Goal: Task Accomplishment & Management: Manage account settings

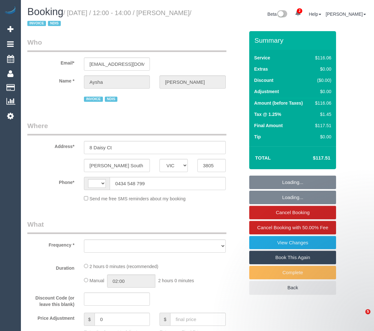
select select "VIC"
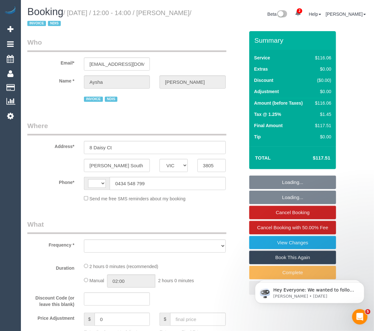
select select "number:27"
select select "number:14"
select select "number:18"
select select "number:24"
select select "number:33"
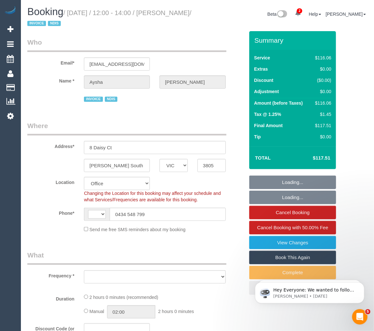
select select "string:AU"
select select "object:2808"
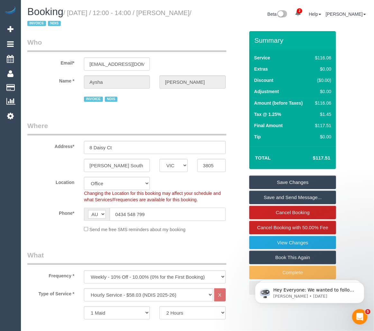
drag, startPoint x: 156, startPoint y: 217, endPoint x: 104, endPoint y: 214, distance: 52.4
click at [104, 214] on div "AF AL DZ AD AO AI AQ AG AR AM AW AU AT AZ BS BH BD BB BY BE BZ BJ BM BT BO BA B…" at bounding box center [154, 214] width 141 height 13
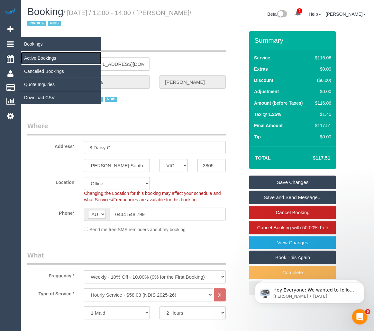
click at [44, 56] on link "Active Bookings" at bounding box center [61, 58] width 80 height 13
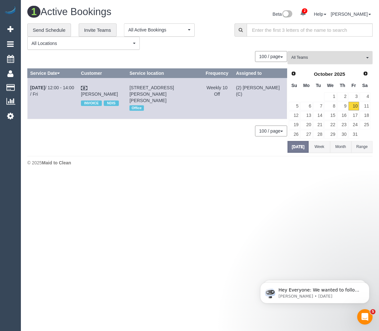
click at [350, 58] on span "All Teams" at bounding box center [327, 57] width 73 height 5
click at [340, 71] on link "Remove Team Filters" at bounding box center [330, 68] width 84 height 8
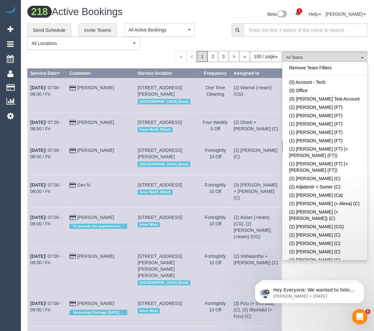
scroll to position [1313, 0]
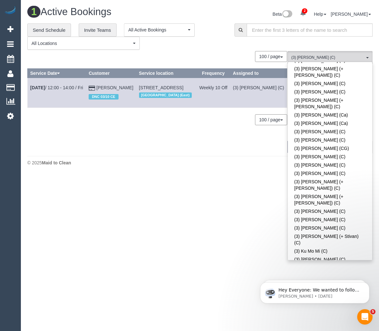
click at [170, 172] on div "1 Active Bookings Beta 2 Your Notifications You have 0 alerts × You have 1 to c…" at bounding box center [200, 87] width 358 height 175
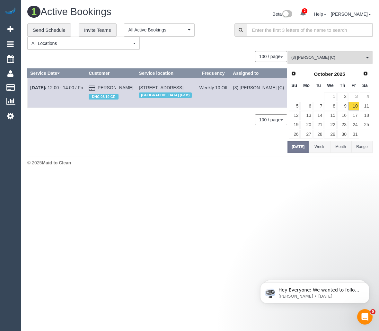
click at [153, 139] on div "0 Bookings found. We couldn't find any bookings that matched your search. Creat…" at bounding box center [157, 102] width 260 height 102
click at [96, 90] on link "Sarah Walsgott" at bounding box center [114, 87] width 37 height 5
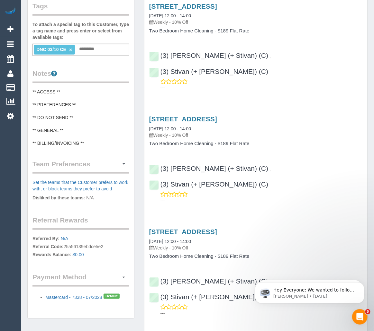
scroll to position [183, 0]
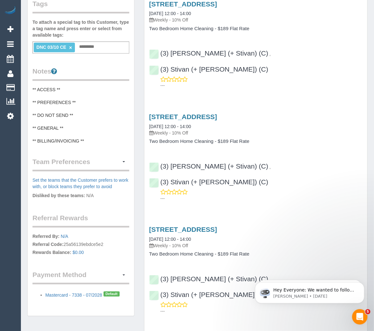
click at [64, 106] on pre "** ACCESS ** ** PREFERENCES ** ** DO NOT SEND ** ** GENERAL ** ** BILLING/INVOI…" at bounding box center [80, 115] width 97 height 58
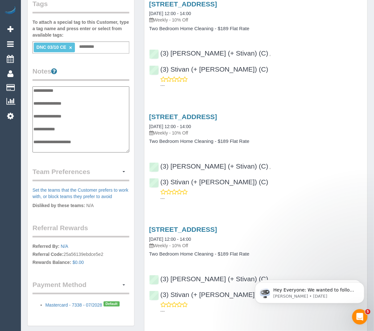
click at [85, 106] on textarea "**********" at bounding box center [80, 119] width 97 height 66
click at [86, 101] on textarea "**********" at bounding box center [80, 119] width 97 height 66
click at [54, 108] on textarea "**********" at bounding box center [80, 119] width 97 height 66
click at [77, 107] on textarea "**********" at bounding box center [80, 119] width 97 height 66
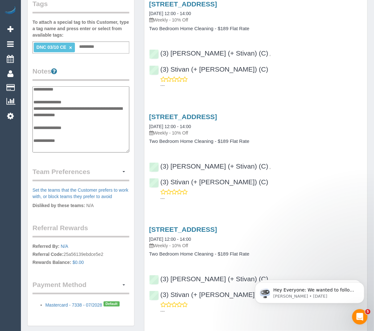
click at [77, 107] on textarea "**********" at bounding box center [80, 119] width 97 height 66
click at [111, 114] on textarea "**********" at bounding box center [80, 119] width 97 height 66
type textarea "**********"
click at [140, 134] on div "Completed Bookings (8) Completed Bookings (8) Upcoming Bookings (15) Cancelled …" at bounding box center [255, 335] width 233 height 990
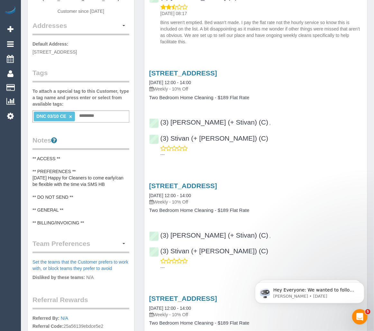
scroll to position [11, 0]
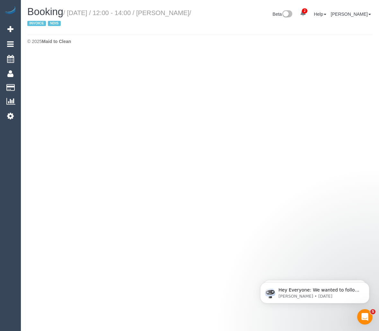
select select "VIC"
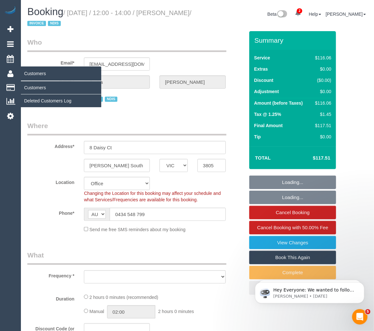
select select "object:8334"
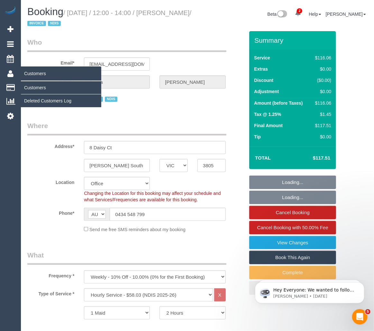
select select "number:27"
select select "number:14"
select select "number:18"
select select "number:24"
select select "number:33"
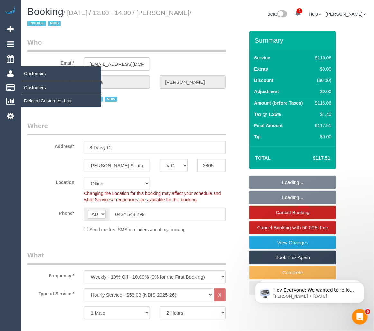
select select "object:8596"
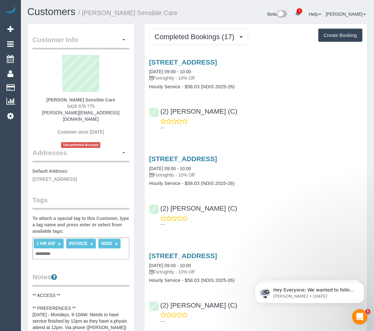
drag, startPoint x: 113, startPoint y: 99, endPoint x: 46, endPoint y: 99, distance: 67.1
click at [46, 99] on div "Gerald Mayne Sensible Care 0428 978 775 gerald.sensiblecare@fake.com Customer s…" at bounding box center [80, 101] width 97 height 93
copy strong "[PERSON_NAME] Sensible Care"
click at [116, 98] on div "Gerald Mayne Sensible Care 0428 978 775 gerald.sensiblecare@fake.com Customer s…" at bounding box center [80, 101] width 97 height 93
drag, startPoint x: 114, startPoint y: 100, endPoint x: 51, endPoint y: 100, distance: 63.3
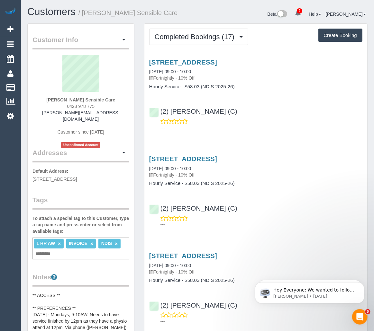
click at [51, 100] on div "Gerald Mayne Sensible Care 0428 978 775 gerald.sensiblecare@fake.com Customer s…" at bounding box center [80, 101] width 97 height 93
copy strong "[PERSON_NAME] Sensible Care"
drag, startPoint x: 239, startPoint y: 111, endPoint x: 161, endPoint y: 114, distance: 78.1
click at [161, 114] on div "(2) Loretta Chevalier (C) ---" at bounding box center [255, 116] width 223 height 29
copy link "(2) [PERSON_NAME] (C)"
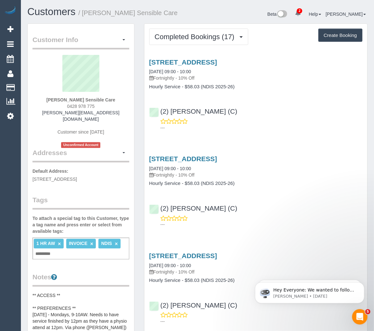
click at [255, 17] on div "Beta 2 Your Notifications You have 0 alerts × You have 1 to charge for 10/10/20…" at bounding box center [284, 14] width 175 height 17
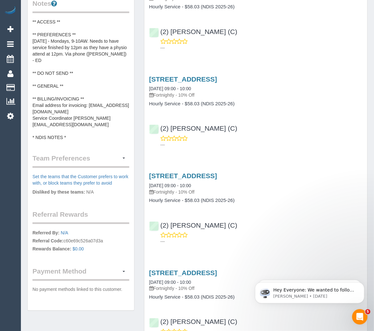
scroll to position [280, 0]
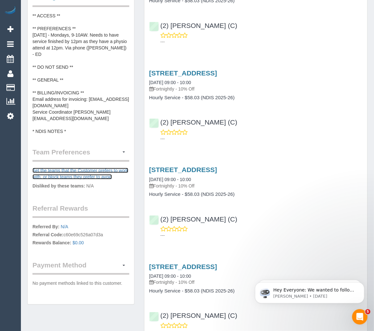
click at [95, 168] on link "Set the teams that the Customer prefers to work with, or block teams they prefe…" at bounding box center [80, 174] width 96 height 12
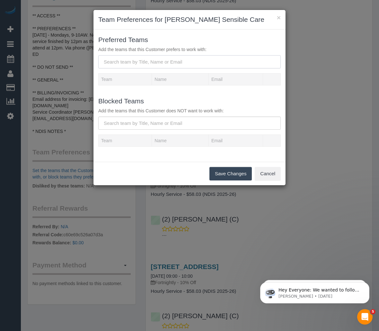
click at [176, 63] on input "text" at bounding box center [189, 61] width 182 height 13
paste input "(2) [PERSON_NAME] (C)"
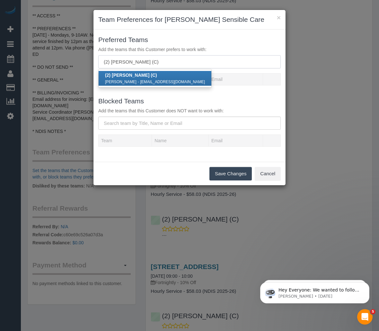
click at [176, 63] on input "(2) [PERSON_NAME] (C)" at bounding box center [189, 61] width 182 height 13
type input "(2) [PERSON_NAME] (C)"
click at [169, 75] on link "(2) Loretta Chevalier (C) Loretta Chevalier - chevalierloretta1@gmail.com" at bounding box center [155, 78] width 113 height 15
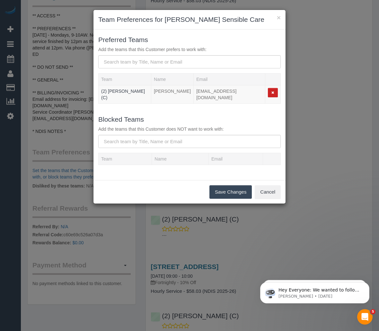
click at [231, 189] on button "Save Changes" at bounding box center [230, 191] width 42 height 13
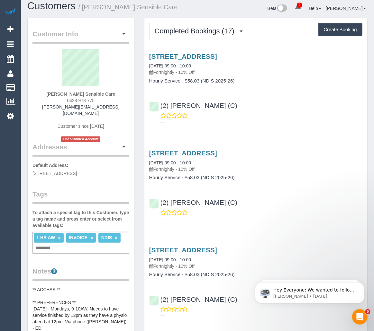
scroll to position [0, 0]
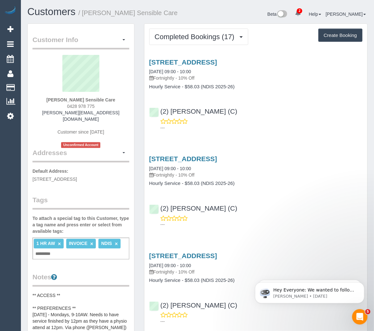
click at [301, 14] on icon at bounding box center [298, 13] width 6 height 6
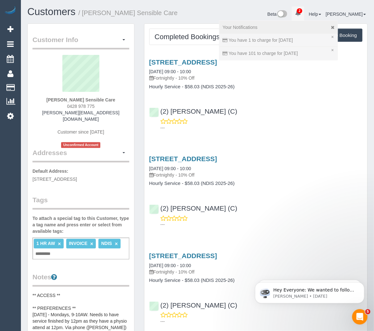
click at [329, 25] on div "Your Notifications" at bounding box center [278, 27] width 112 height 6
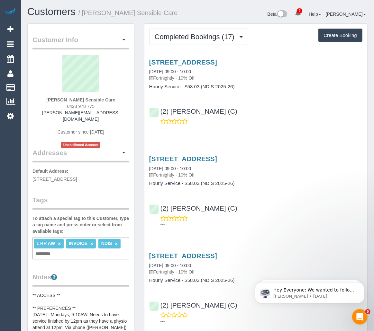
click at [301, 12] on icon at bounding box center [298, 13] width 6 height 6
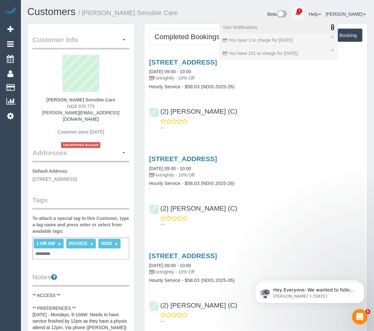
click at [334, 26] on icon at bounding box center [333, 27] width 4 height 4
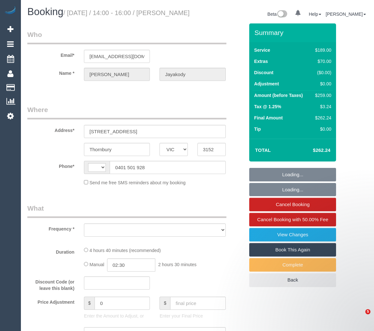
select select "VIC"
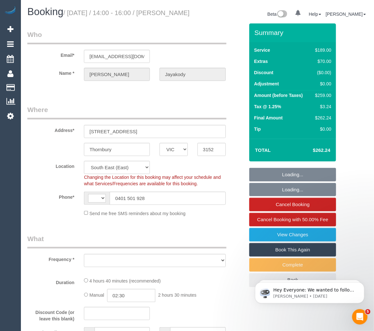
select select "string:AU"
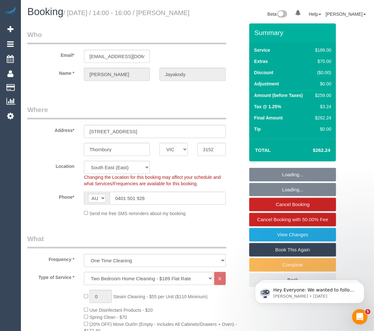
select select "object:2756"
select select "string:stripe-pm_1SEFFI2GScqysDRVPYF1fcrc"
select select "number:28"
select select "number:14"
select select "number:19"
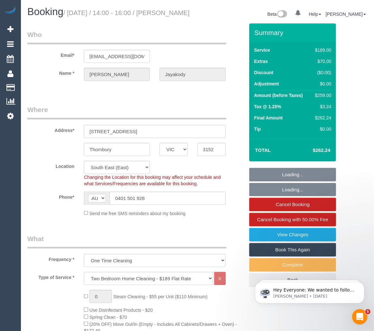
select select "number:24"
select select "number:33"
select select "number:26"
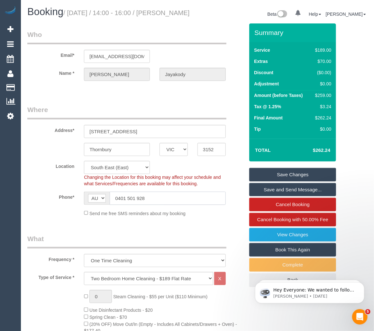
drag, startPoint x: 160, startPoint y: 204, endPoint x: 109, endPoint y: 208, distance: 50.9
click at [109, 205] on div "AF AL DZ AD AO AI AQ AG AR AM AW AU AT AZ BS BH BD BB BY BE BZ BJ BM BT BO BA B…" at bounding box center [154, 198] width 141 height 13
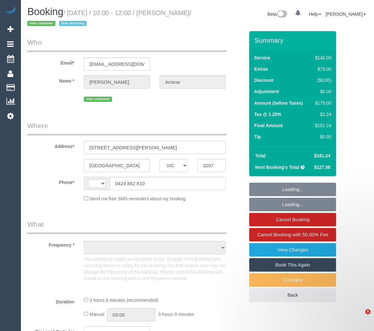
select select "VIC"
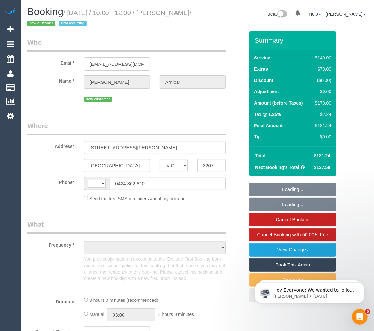
select select "string:AU"
select select "object:2627"
select select "string:stripe-pm_1SCuTe2GScqysDRV1Oa0rnxz"
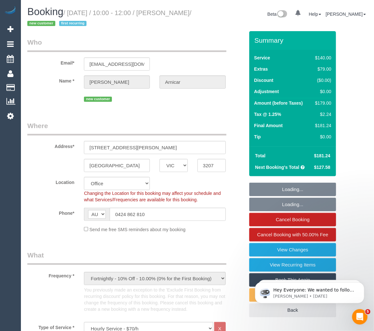
select select "number:28"
select select "number:14"
select select "number:19"
select select "number:24"
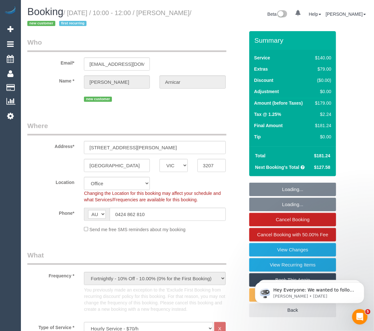
select select "number:34"
select select "number:12"
select select "object:4099"
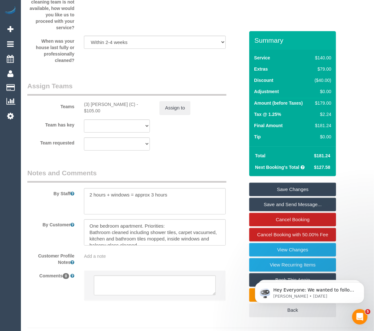
scroll to position [1097, 0]
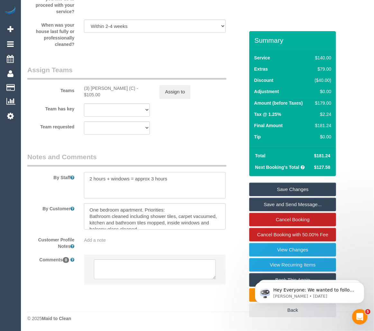
click at [158, 194] on textarea at bounding box center [154, 185] width 141 height 26
drag, startPoint x: 202, startPoint y: 178, endPoint x: 205, endPoint y: 189, distance: 11.0
click at [202, 178] on textarea at bounding box center [154, 185] width 141 height 26
click at [190, 224] on textarea at bounding box center [154, 216] width 141 height 26
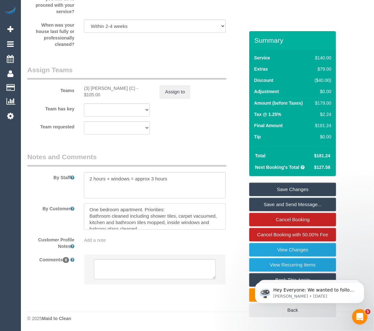
scroll to position [0, 0]
click at [89, 88] on div "(3) Kaveen Wijesuriya (C) - $105.00" at bounding box center [117, 91] width 66 height 13
click at [100, 97] on div "(3) Kaveen Wijesuriya (C) - $105.00" at bounding box center [117, 91] width 66 height 13
click at [87, 87] on div "(3) Kaveen Wijesuriya (C) - $105.00" at bounding box center [117, 91] width 66 height 13
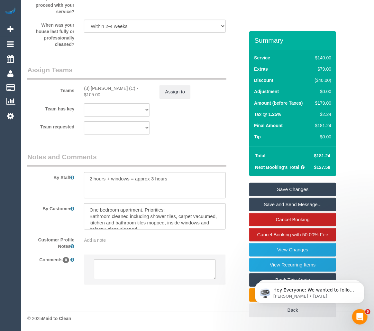
click at [93, 91] on div "(3) Kaveen Wijesuriya (C) - $105.00" at bounding box center [117, 91] width 66 height 13
click at [102, 89] on div "(3) Kaveen Wijesuriya (C) - $105.00" at bounding box center [117, 91] width 66 height 13
click at [217, 100] on sui-booking-teams "Teams (3) Kaveen Wijesuriya (C) - $105.00 Assign to Team has key (3) Kaveen Wij…" at bounding box center [135, 99] width 217 height 69
click at [228, 110] on div "Team has key (3) Kaveen Wijesuriya (C) (0) Account - Tech (0) Office (0) Raunak…" at bounding box center [135, 109] width 226 height 13
click at [221, 108] on div "Team has key (3) Kaveen Wijesuriya (C) (0) Account - Tech (0) Office (0) Raunak…" at bounding box center [135, 109] width 226 height 13
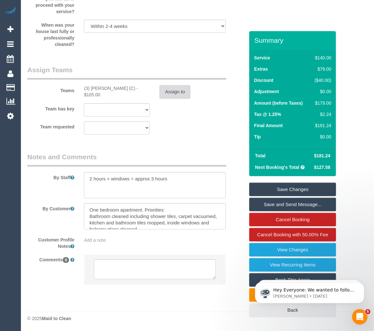
click at [178, 93] on button "Assign to" at bounding box center [174, 91] width 31 height 13
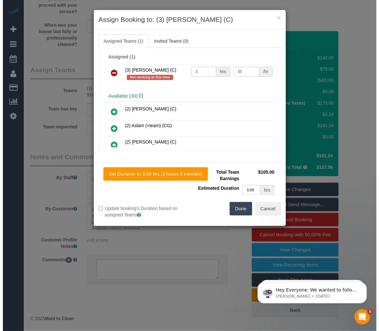
scroll to position [1084, 0]
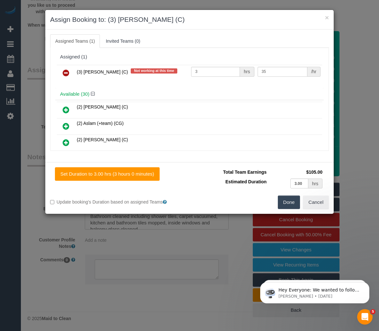
click at [66, 73] on icon at bounding box center [66, 73] width 7 height 8
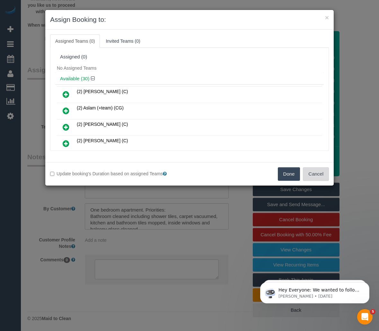
click at [326, 175] on button "Cancel" at bounding box center [316, 173] width 26 height 13
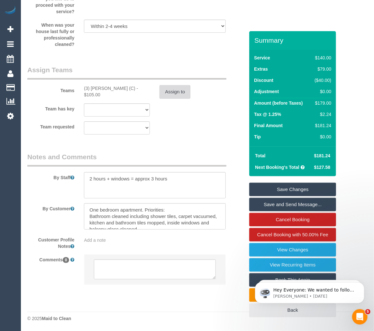
scroll to position [1097, 0]
click at [137, 274] on textarea at bounding box center [154, 270] width 121 height 20
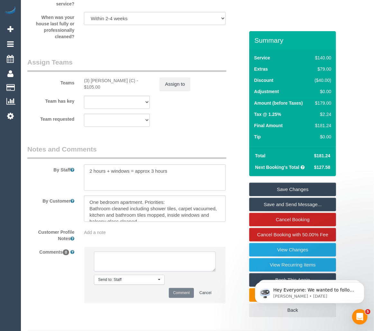
paste textarea "Cleaner(s) Unassigned: Reason Unassigned: Contact via: Which message sent: Addi…"
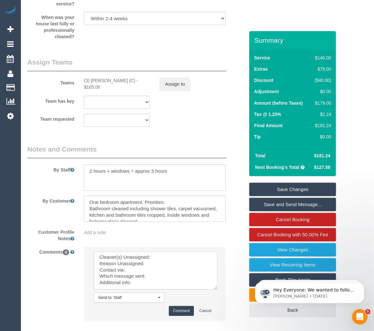
scroll to position [0, 0]
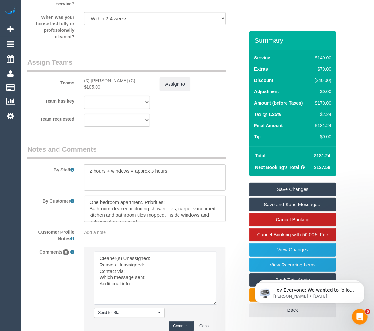
drag, startPoint x: 213, startPoint y: 277, endPoint x: 216, endPoint y: 311, distance: 33.5
click at [216, 305] on textarea at bounding box center [155, 278] width 123 height 53
drag, startPoint x: 90, startPoint y: 88, endPoint x: 134, endPoint y: 91, distance: 44.7
click at [135, 90] on div "(3) Kaveen Wijesuriya (C) - $105.00" at bounding box center [117, 83] width 66 height 13
copy div "(3) [PERSON_NAME] (C)"
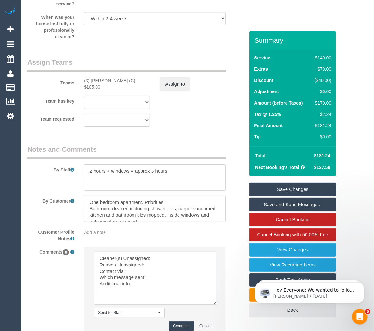
click at [171, 265] on textarea at bounding box center [155, 278] width 123 height 53
paste textarea "(3) [PERSON_NAME] (C)"
click at [157, 270] on textarea at bounding box center [155, 278] width 123 height 53
drag, startPoint x: 146, startPoint y: 272, endPoint x: 180, endPoint y: 273, distance: 34.1
click at [180, 273] on textarea at bounding box center [155, 278] width 123 height 53
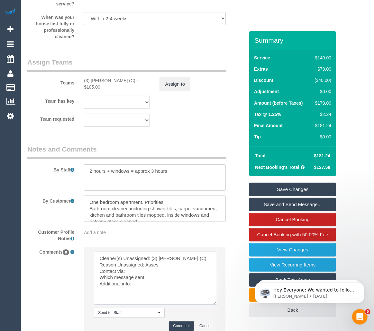
paste textarea "last minute assessment review was approved by my uni"
click at [141, 279] on textarea at bounding box center [155, 278] width 123 height 53
click at [160, 280] on textarea at bounding box center [155, 278] width 123 height 53
click at [131, 288] on textarea at bounding box center [155, 278] width 123 height 53
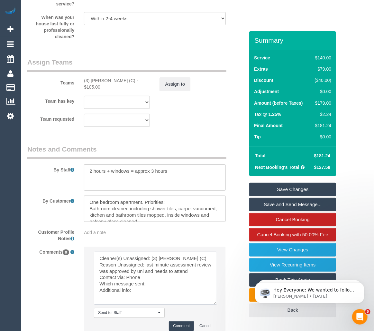
click at [154, 292] on textarea at bounding box center [155, 278] width 123 height 53
click at [150, 296] on textarea at bounding box center [155, 278] width 123 height 53
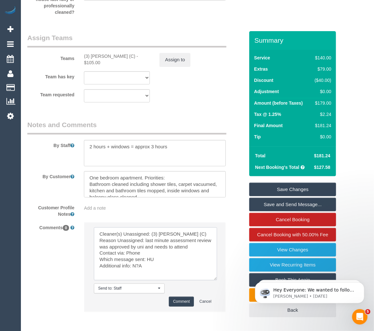
scroll to position [1148, 0]
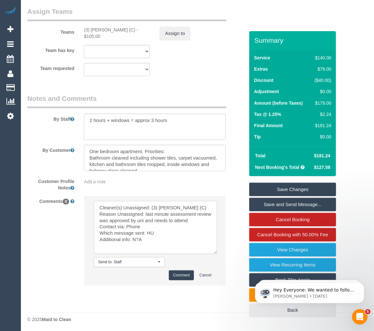
type textarea "Cleaner(s) Unassigned: (3) Kaveen Wijesuriya (C) Reason Unassigned: last minute…"
click at [186, 280] on button "Comment" at bounding box center [181, 275] width 25 height 10
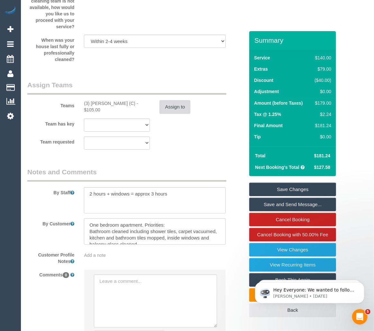
scroll to position [1073, 0]
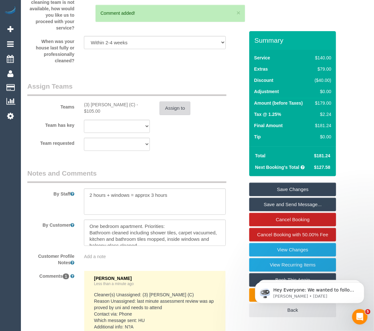
click at [179, 115] on button "Assign to" at bounding box center [174, 108] width 31 height 13
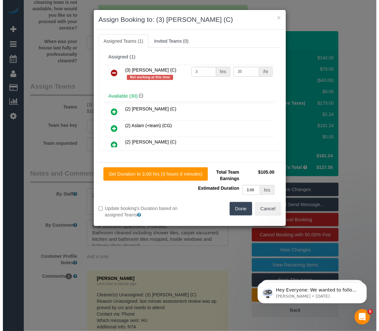
scroll to position [1067, 0]
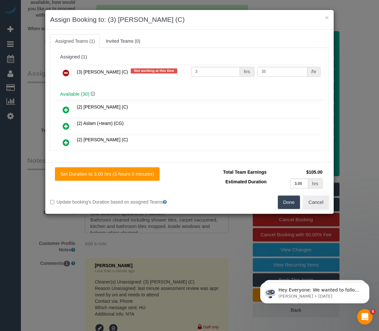
click at [67, 72] on icon at bounding box center [66, 73] width 7 height 8
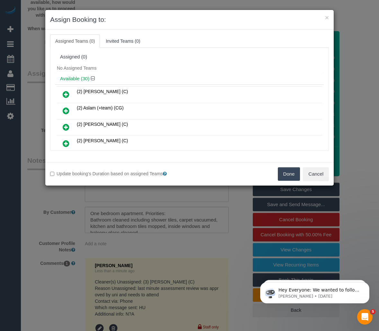
click at [288, 174] on button "Done" at bounding box center [289, 173] width 22 height 13
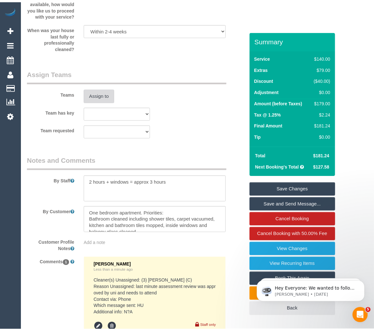
scroll to position [1073, 0]
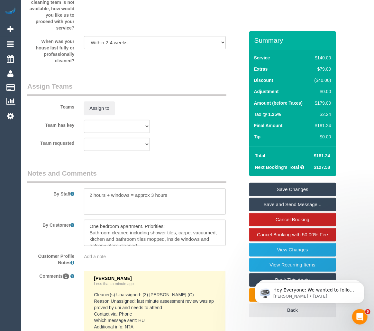
click at [294, 188] on link "Save Changes" at bounding box center [292, 189] width 87 height 13
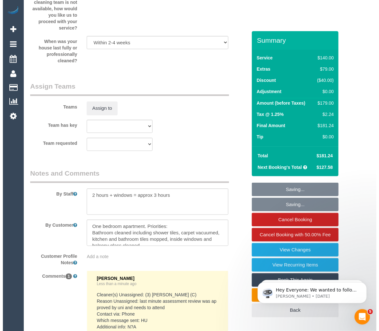
scroll to position [1067, 0]
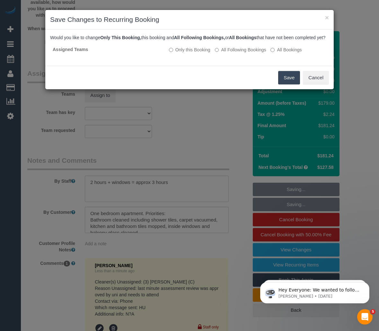
click at [286, 84] on button "Save" at bounding box center [289, 77] width 22 height 13
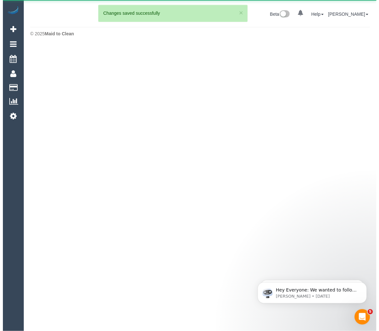
scroll to position [0, 0]
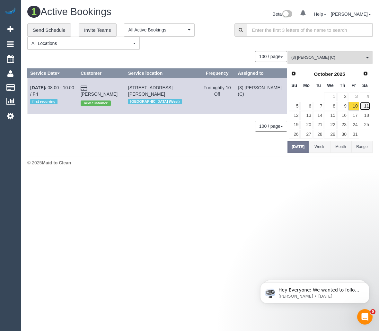
click at [367, 105] on link "11" at bounding box center [365, 106] width 11 height 9
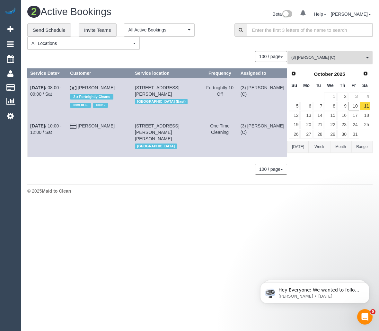
click at [320, 58] on span "(3) [PERSON_NAME] (C)" at bounding box center [327, 57] width 73 height 5
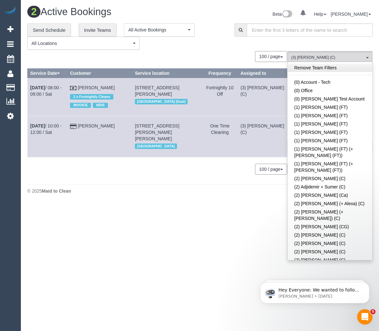
click at [317, 65] on link "Remove Team Filters" at bounding box center [330, 68] width 84 height 8
click at [201, 212] on body "0 Beta Your Notifications You have 0 alerts Add Booking Bookings Active Booking…" at bounding box center [189, 165] width 379 height 331
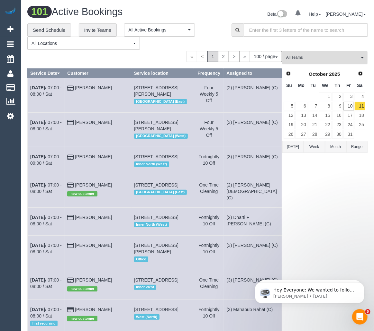
click at [312, 59] on span "All Teams" at bounding box center [322, 57] width 73 height 5
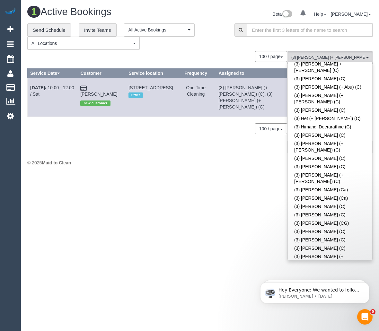
click at [212, 56] on div "100 / page 10 / page 20 / page 30 / page 40 / page 50 / page 100 / page" at bounding box center [157, 56] width 260 height 11
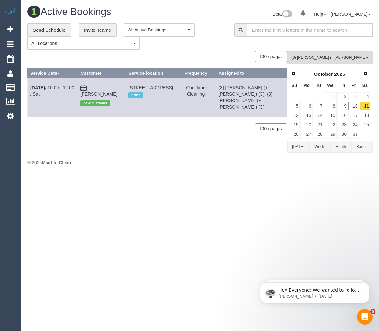
click at [296, 147] on button "[DATE]" at bounding box center [297, 147] width 21 height 12
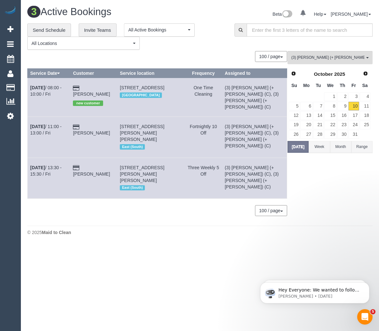
drag, startPoint x: 101, startPoint y: 129, endPoint x: 29, endPoint y: 121, distance: 73.0
click at [29, 121] on tr "Oct 10th / 11:00 - 13:00 / Fri Anissha Yacono 13 Downing Street, Blackburn, VIC…" at bounding box center [158, 137] width 260 height 41
copy tr "Oct 10th / 11:00 - 13:00 / Fri Anissha Yacono"
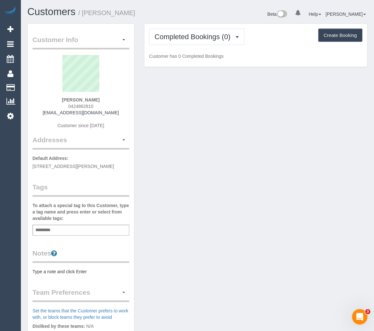
click at [261, 146] on div "Customer Info Edit Contact Info Send Message Email Preferences Special Sales Ta…" at bounding box center [196, 238] width 349 height 430
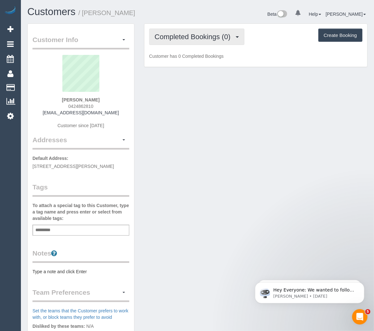
click at [212, 35] on span "Completed Bookings (0)" at bounding box center [194, 37] width 79 height 8
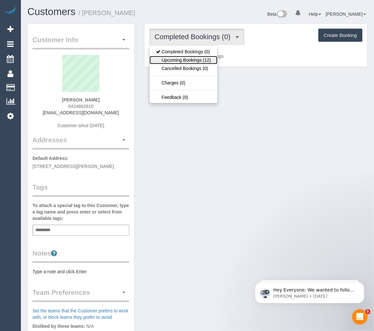
click at [190, 58] on link "Upcoming Bookings (12)" at bounding box center [183, 60] width 68 height 8
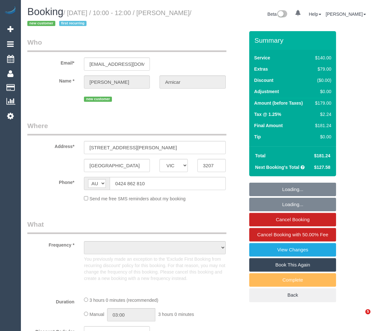
select select "VIC"
select select "number:28"
select select "number:14"
select select "number:19"
select select "number:24"
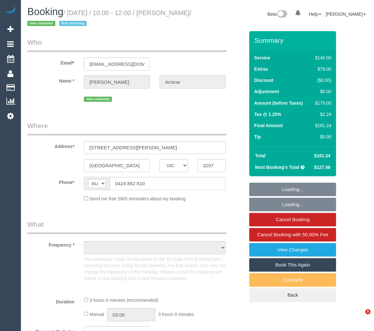
select select "number:34"
select select "number:12"
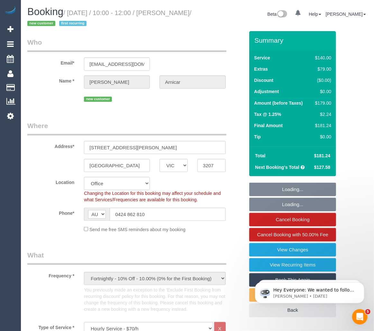
select select "object:2182"
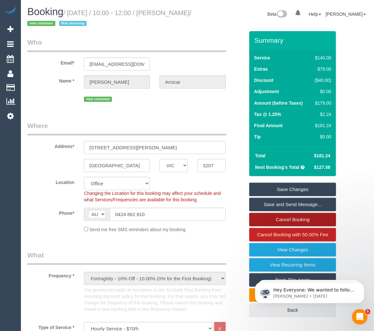
click at [306, 220] on link "Cancel Booking" at bounding box center [292, 219] width 87 height 13
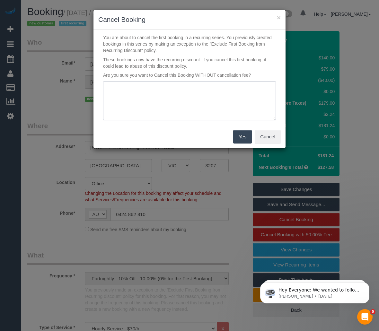
click at [165, 102] on textarea at bounding box center [189, 100] width 173 height 39
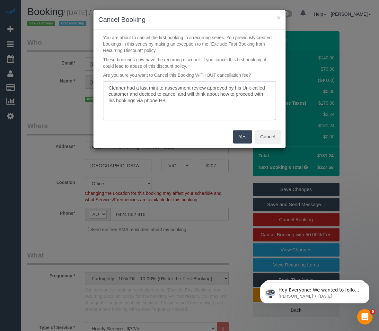
type textarea "Cleaner had a last minute assessment review approved by his Uni; called custome…"
click at [239, 138] on button "Yes" at bounding box center [242, 136] width 19 height 13
click at [239, 138] on div "× Cancel Booking You are about to cancel the first booking in a recurring serie…" at bounding box center [189, 165] width 379 height 331
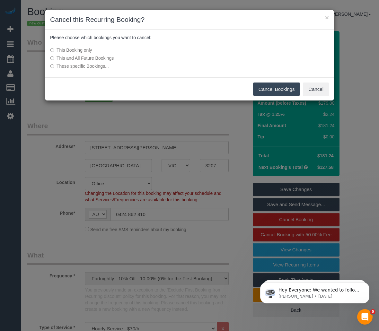
click at [270, 89] on button "Cancel Bookings" at bounding box center [276, 89] width 47 height 13
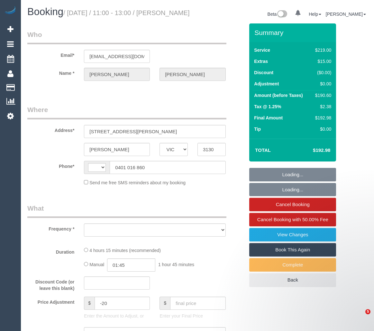
select select "VIC"
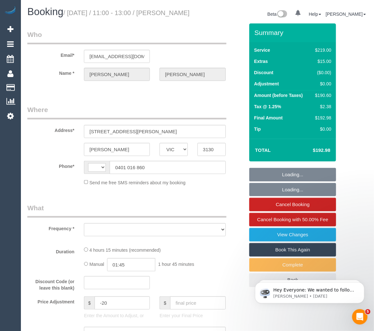
select select "object:289"
select select "string:AU"
select select "string:stripe-pm_1Rff2A2GScqysDRVbcytUx5k"
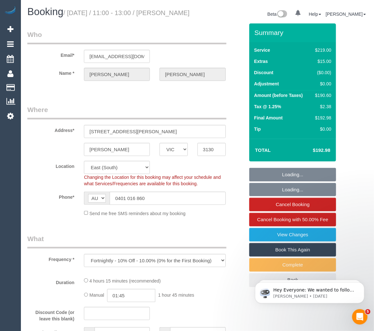
select select "number:27"
select select "number:14"
select select "number:19"
select select "number:23"
select select "number:35"
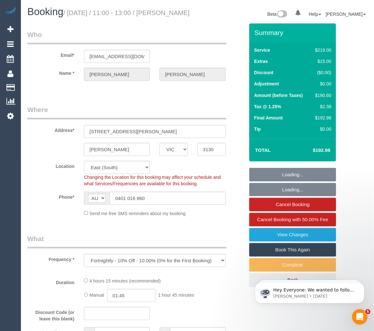
select select "number:13"
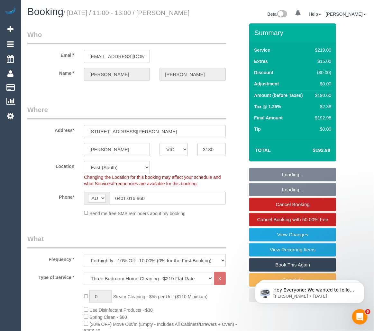
select select "object:1283"
click at [50, 168] on label "Location" at bounding box center [50, 165] width 57 height 9
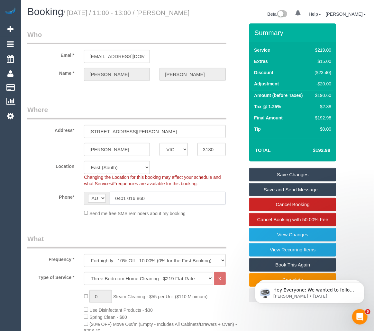
drag, startPoint x: 159, startPoint y: 205, endPoint x: 110, endPoint y: 208, distance: 48.6
click at [110, 205] on input "0401 016 860" at bounding box center [168, 198] width 116 height 13
click at [166, 205] on input "0401 016 860" at bounding box center [168, 198] width 116 height 13
drag, startPoint x: 165, startPoint y: 206, endPoint x: 112, endPoint y: 206, distance: 53.0
click at [112, 205] on input "0401 016 860" at bounding box center [168, 198] width 116 height 13
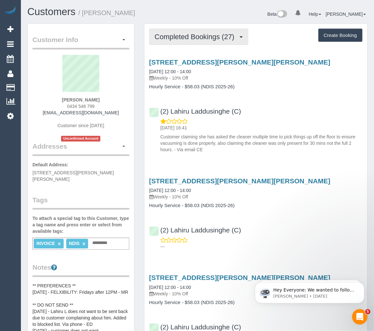
click at [216, 38] on span "Completed Bookings (27)" at bounding box center [196, 37] width 83 height 8
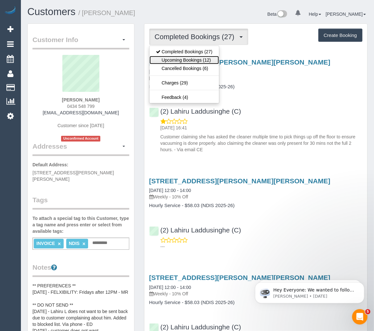
click at [191, 61] on link "Upcoming Bookings (12)" at bounding box center [183, 60] width 69 height 8
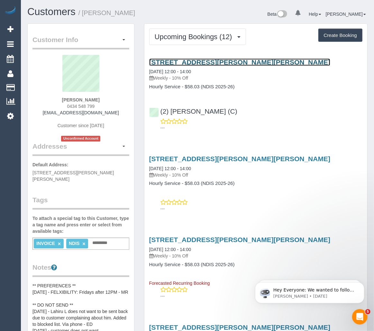
click at [188, 64] on link "[STREET_ADDRESS][PERSON_NAME][PERSON_NAME]" at bounding box center [239, 61] width 181 height 7
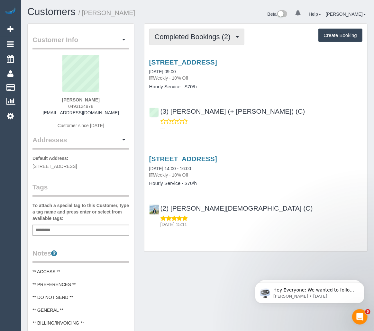
click at [223, 37] on span "Completed Bookings (2)" at bounding box center [194, 37] width 79 height 8
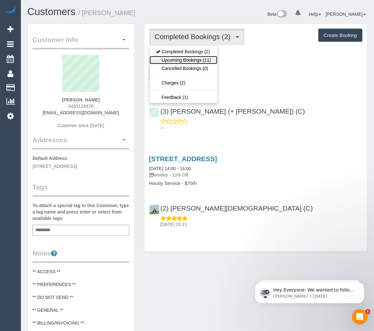
click at [200, 58] on link "Upcoming Bookings (11)" at bounding box center [183, 60] width 68 height 8
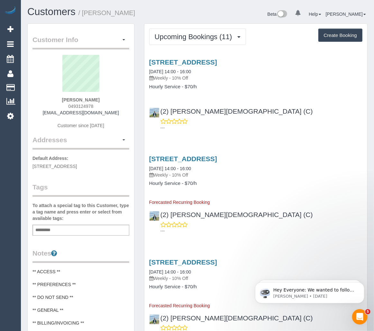
drag, startPoint x: 108, startPoint y: 99, endPoint x: 59, endPoint y: 99, distance: 48.5
click at [59, 99] on div "[PERSON_NAME] 0493124978 [EMAIL_ADDRESS][DOMAIN_NAME] Customer since [DATE]" at bounding box center [80, 95] width 97 height 80
copy strong "[PERSON_NAME]"
click at [52, 16] on link "Customers" at bounding box center [51, 11] width 48 height 11
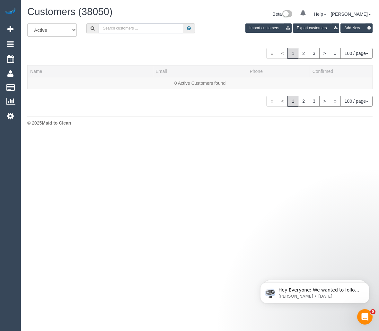
click at [144, 29] on input "text" at bounding box center [141, 28] width 84 height 10
paste input "Asoka, husband of Saman Subhawickrama Just Better Care"
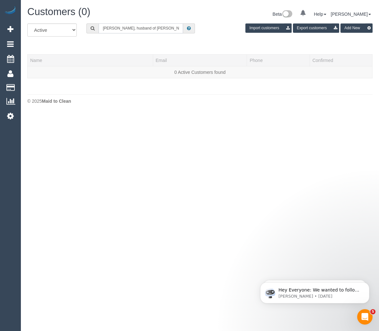
drag, startPoint x: 105, startPoint y: 28, endPoint x: 109, endPoint y: 44, distance: 16.7
click at [109, 44] on div "All Active Archived Asoka, husband of Saman Subhawickrama Just Better Care Impo…" at bounding box center [199, 53] width 345 height 61
drag, startPoint x: 124, startPoint y: 26, endPoint x: 89, endPoint y: 29, distance: 34.5
click at [89, 29] on div "Asok" at bounding box center [140, 28] width 109 height 10
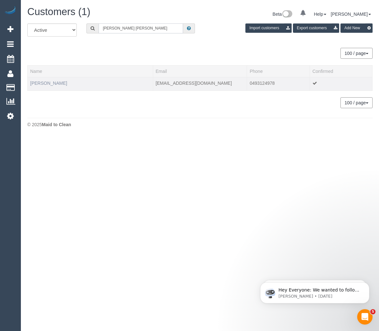
type input "Candice Ra"
click at [46, 84] on link "Candice Rademaker" at bounding box center [48, 83] width 37 height 5
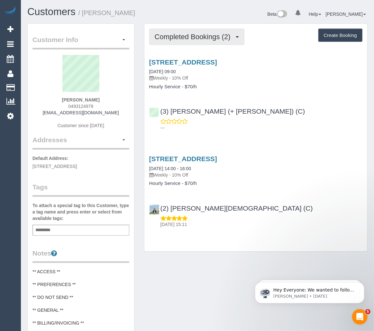
click at [175, 37] on span "Completed Bookings (2)" at bounding box center [194, 37] width 79 height 8
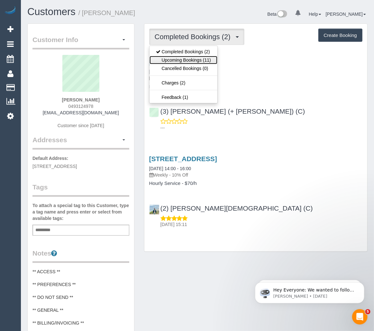
click at [176, 57] on link "Upcoming Bookings (11)" at bounding box center [183, 60] width 68 height 8
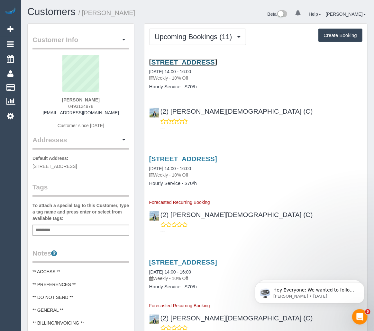
click at [192, 64] on link "729 Brunswick Street N, Fitzroy North, VIC 3068" at bounding box center [183, 61] width 68 height 7
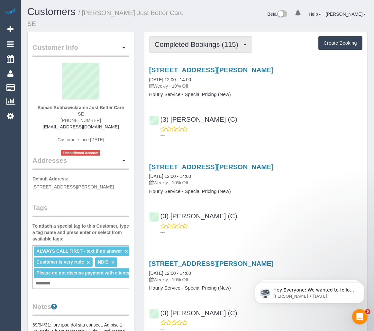
click at [199, 42] on span "Completed Bookings (115)" at bounding box center [198, 44] width 87 height 8
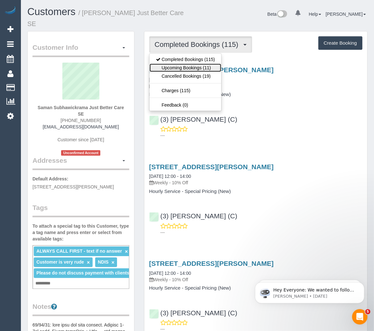
click at [183, 66] on link "Upcoming Bookings (11)" at bounding box center [185, 68] width 72 height 8
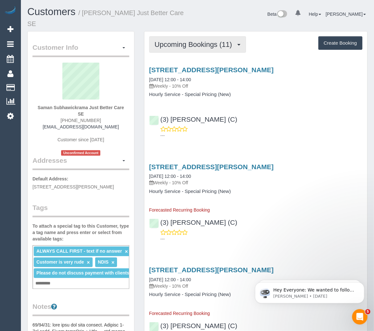
click at [199, 47] on span "Upcoming Bookings (11)" at bounding box center [195, 44] width 81 height 8
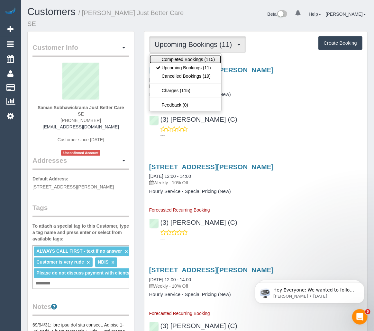
click at [192, 56] on link "Completed Bookings (115)" at bounding box center [185, 59] width 72 height 8
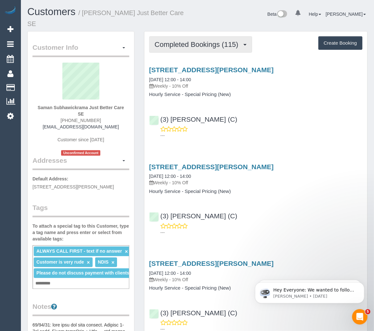
click at [210, 51] on button "Completed Bookings (115)" at bounding box center [200, 44] width 103 height 16
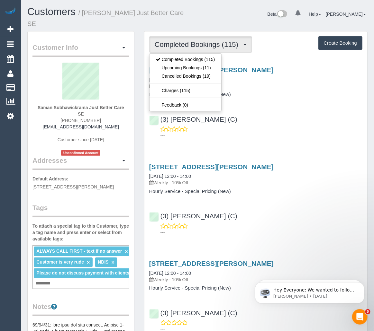
click at [210, 51] on button "Completed Bookings (115)" at bounding box center [200, 44] width 103 height 16
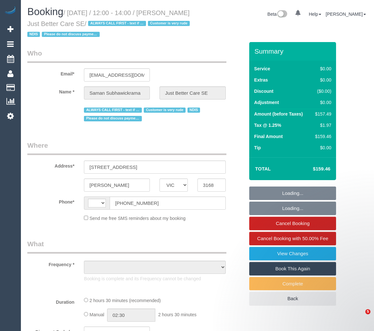
select select "VIC"
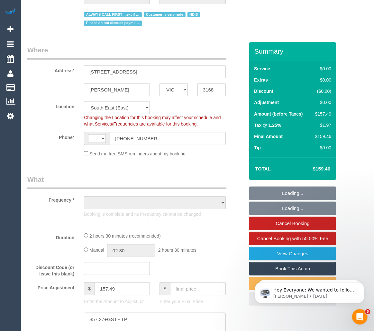
select select "string:AU"
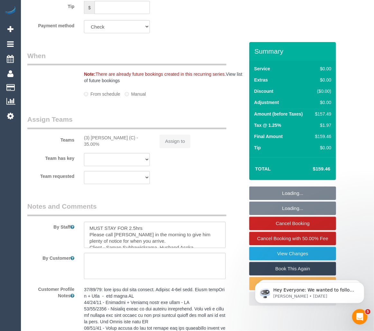
select select "object:1379"
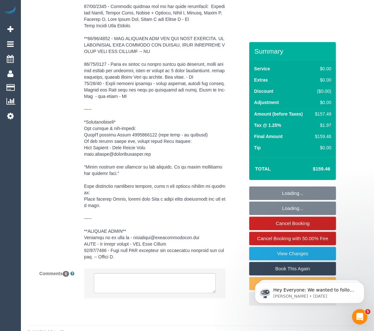
select select "150"
select select "number:28"
select select "number:14"
select select "number:18"
select select "number:23"
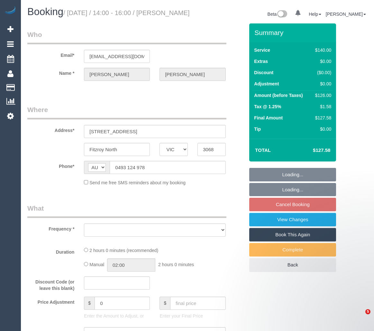
select select "VIC"
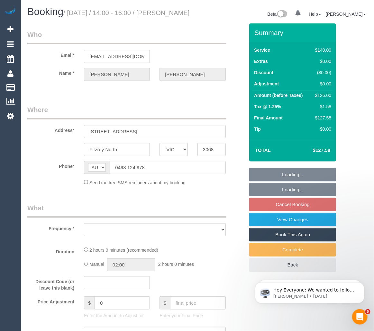
select select "string:stripe-pm_1SAO8z2GScqysDRVCBufQs4j"
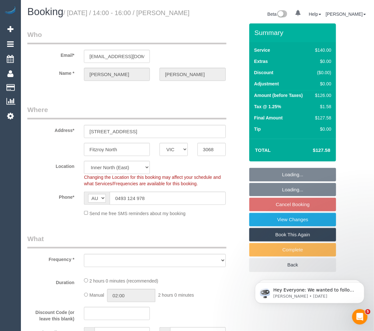
select select "object:530"
select select "number:28"
select select "number:14"
select select "number:21"
select select "number:24"
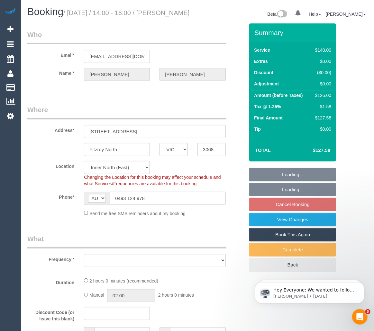
select select "number:34"
select select "number:13"
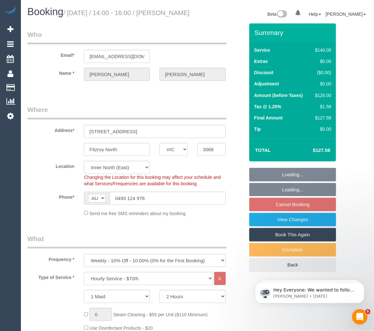
select select "object:857"
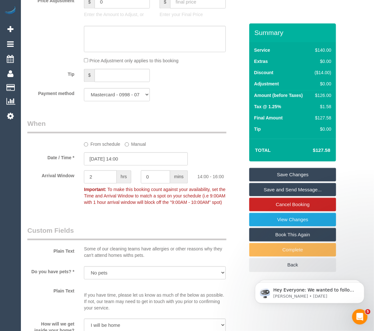
scroll to position [612, 0]
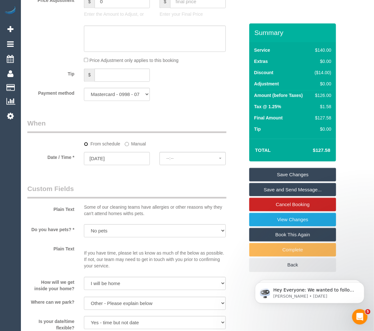
select select "spot10"
click at [134, 165] on input "14/10/2025" at bounding box center [117, 158] width 66 height 13
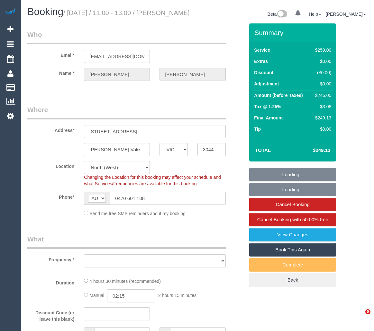
select select "VIC"
select select "object:1397"
select select "string:stripe-pm_1RVQDe2GScqysDRViUg6hm8Z"
select select "number:28"
select select "number:14"
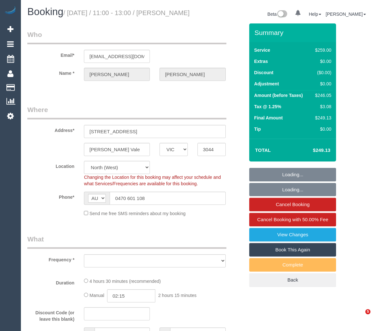
select select "number:19"
select select "number:25"
select select "number:34"
select select "number:13"
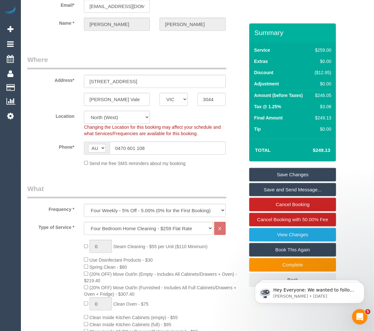
scroll to position [61, 0]
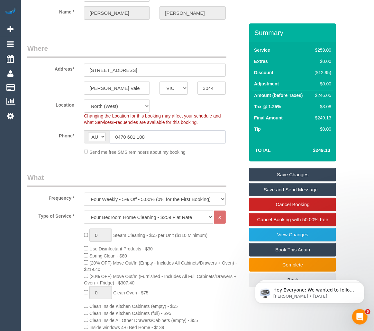
drag, startPoint x: 153, startPoint y: 146, endPoint x: 104, endPoint y: 144, distance: 48.9
click at [104, 144] on div "AF AL DZ AD AO AI AQ AG AR AM AW AU AT AZ BS BH BD BB BY BE BZ BJ BM BT BO BA B…" at bounding box center [154, 136] width 141 height 13
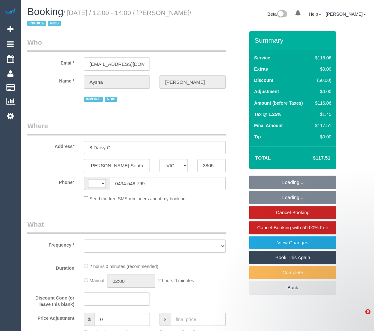
select select "VIC"
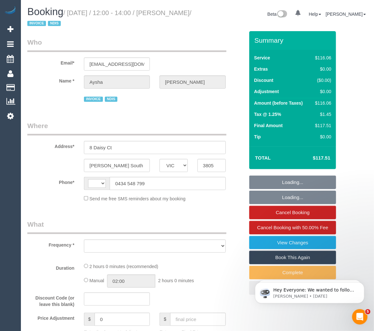
select select "string:AU"
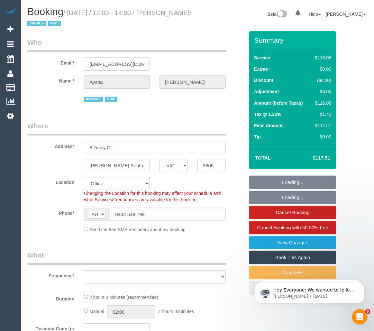
select select "object:716"
select select "number:27"
select select "number:14"
select select "number:18"
select select "number:24"
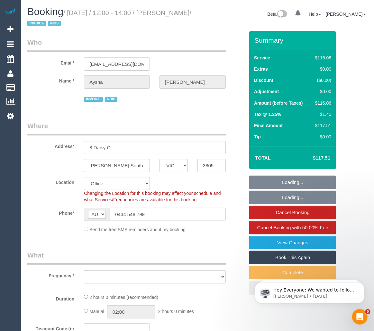
select select "number:33"
select select "object:725"
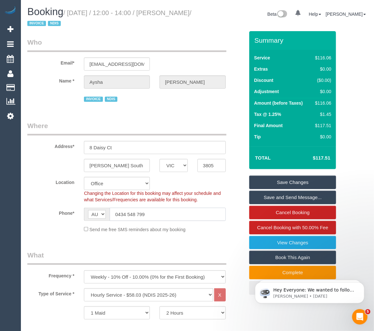
drag, startPoint x: 151, startPoint y: 216, endPoint x: 100, endPoint y: 208, distance: 51.9
click at [100, 208] on div "AF AL DZ AD AO AI AQ AG AR AM AW AU AT AZ BS BH BD BB BY BE BZ BJ BM BT BO BA B…" at bounding box center [154, 214] width 141 height 13
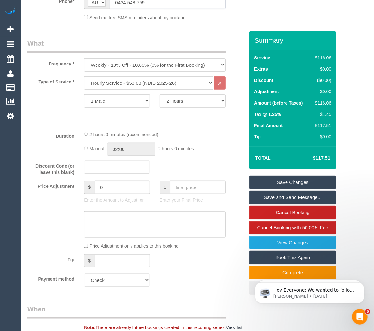
scroll to position [214, 0]
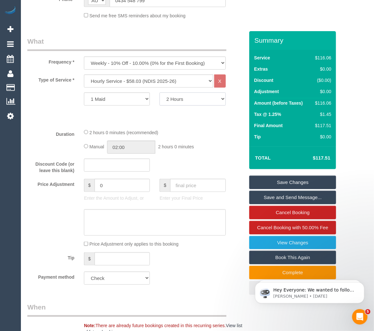
click at [192, 100] on select "2 Hours 2.5 Hours 3 Hours 3.5 Hours 4 Hours 4.5 Hours 5 Hours 5.5 Hours 6 Hours…" at bounding box center [192, 99] width 66 height 13
click at [159, 93] on select "2 Hours 2.5 Hours 3 Hours 3.5 Hours 4 Hours 4.5 Hours 5 Hours 5.5 Hours 6 Hours…" at bounding box center [192, 99] width 66 height 13
click at [134, 119] on div "Type of Service * Hourly Service - $70/h Hourly Service - $65/h Hourly Service …" at bounding box center [135, 99] width 217 height 49
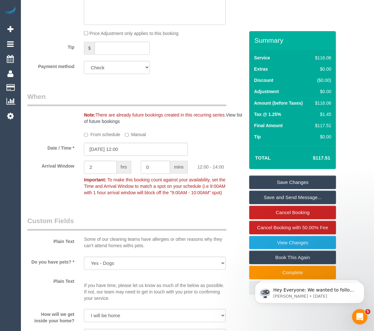
scroll to position [428, 0]
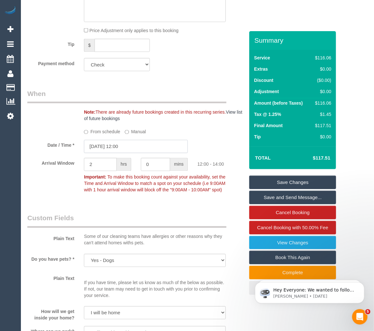
click at [150, 149] on input "[DATE] 12:00" at bounding box center [136, 146] width 104 height 13
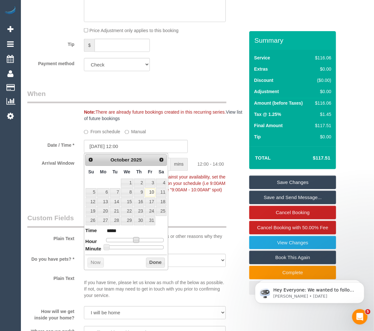
type input "[DATE] 11:00"
type input "*****"
click at [135, 239] on span at bounding box center [134, 240] width 6 height 6
type input "[DATE] 11:05"
type input "*****"
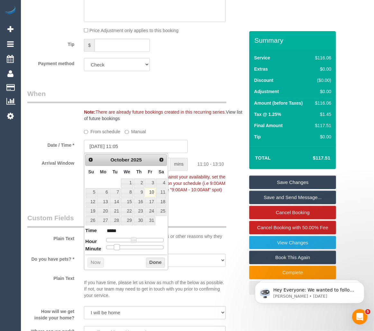
type input "[DATE] 11:10"
type input "*****"
type input "[DATE] 11:15"
type input "*****"
type input "[DATE] 11:20"
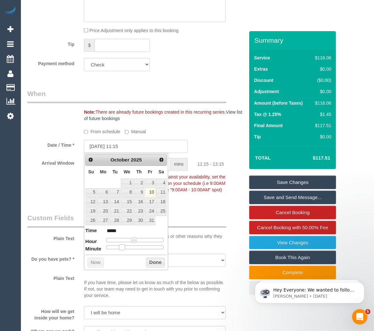
type input "*****"
type input "[DATE] 11:25"
type input "*****"
type input "[DATE] 11:30"
type input "*****"
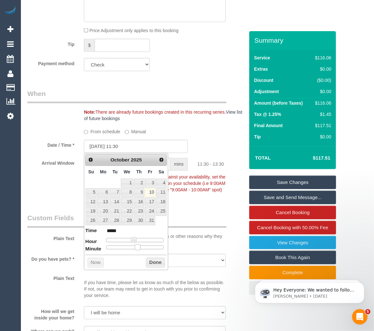
drag, startPoint x: 107, startPoint y: 249, endPoint x: 137, endPoint y: 249, distance: 29.6
click at [137, 249] on span at bounding box center [138, 247] width 6 height 6
type input "[DATE] 11:35"
type input "*****"
type input "[DATE] 11:40"
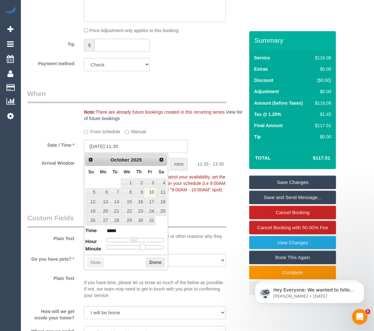
type input "*****"
type input "10/10/2025 11:45"
type input "*****"
drag, startPoint x: 138, startPoint y: 250, endPoint x: 154, endPoint y: 250, distance: 16.4
click at [154, 250] on span at bounding box center [153, 247] width 6 height 6
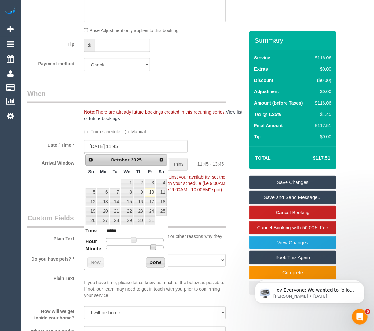
click at [153, 264] on button "Done" at bounding box center [155, 263] width 19 height 10
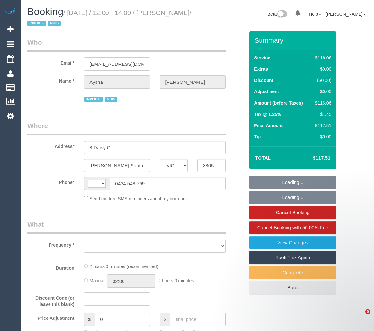
select select "VIC"
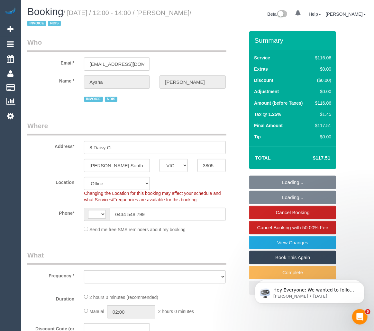
select select "string:AU"
select select "number:27"
select select "number:14"
select select "number:18"
select select "number:24"
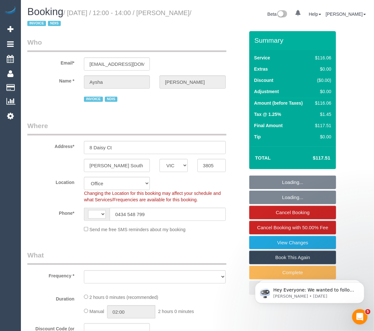
select select "number:33"
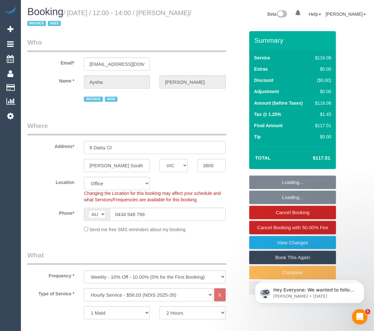
select select "object:784"
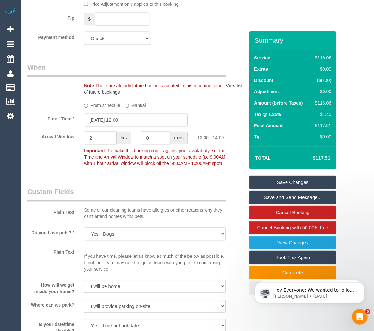
scroll to position [454, 0]
click at [148, 119] on input "[DATE] 12:00" at bounding box center [136, 119] width 104 height 13
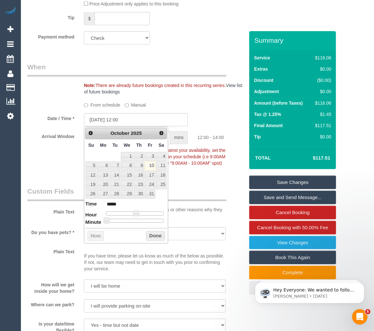
click at [204, 110] on sui-booking-spot "From schedule Manual Date / Time * [DATE] 12:00 Arrival Window 2 hrs 0 mins 12:…" at bounding box center [135, 135] width 217 height 70
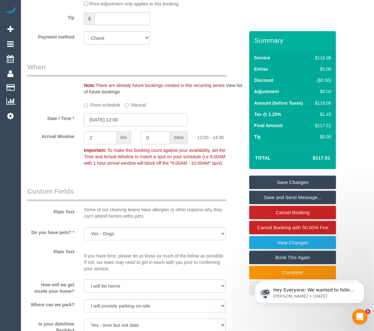
click at [142, 118] on input "[DATE] 12:00" at bounding box center [136, 119] width 104 height 13
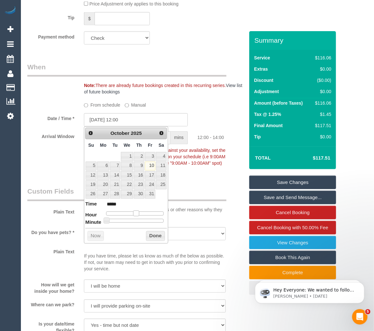
click at [135, 213] on span at bounding box center [136, 214] width 6 height 6
type input "[DATE] 11:00"
type input "*****"
type input "[DATE] 10:00"
type input "*****"
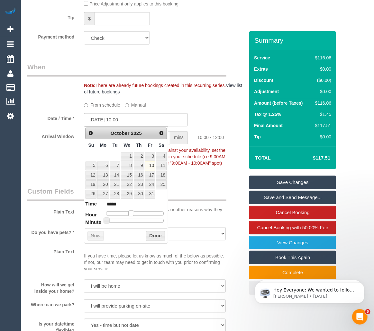
type input "[DATE] 11:00"
type input "*****"
click at [134, 213] on span at bounding box center [134, 214] width 6 height 6
type input "[DATE] 11:05"
type input "*****"
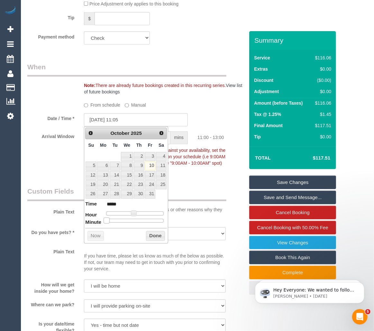
type input "[DATE] 11:10"
type input "*****"
type input "[DATE] 11:15"
type input "*****"
type input "[DATE] 11:20"
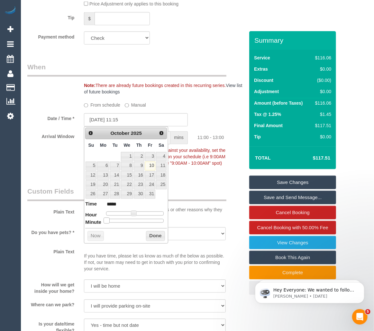
type input "*****"
type input "[DATE] 11:25"
type input "*****"
type input "[DATE] 11:30"
type input "*****"
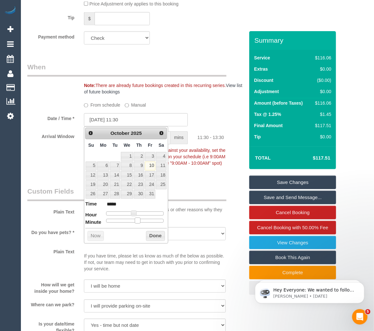
type input "[DATE] 11:35"
type input "*****"
type input "[DATE] 11:40"
type input "*****"
type input "[DATE] 11:35"
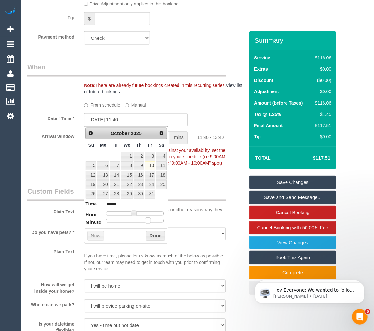
type input "*****"
type input "[DATE] 11:30"
type input "*****"
drag, startPoint x: 106, startPoint y: 221, endPoint x: 139, endPoint y: 220, distance: 32.8
click at [139, 220] on span at bounding box center [138, 221] width 6 height 6
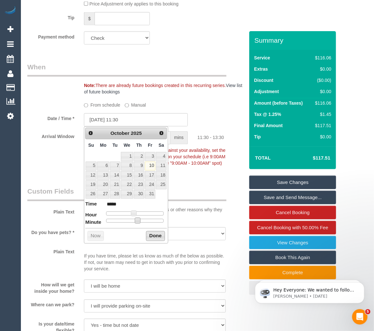
click at [153, 236] on button "Done" at bounding box center [155, 236] width 19 height 10
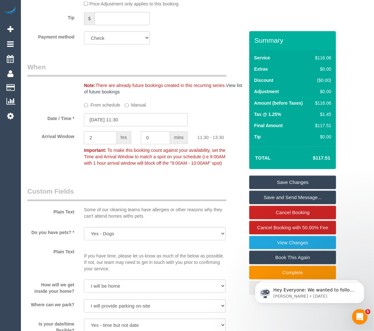
click at [279, 181] on link "Save Changes" at bounding box center [292, 182] width 87 height 13
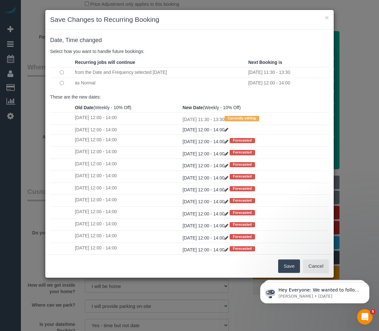
click at [284, 265] on button "Save" at bounding box center [289, 266] width 22 height 13
